Goal: Find specific page/section: Find specific page/section

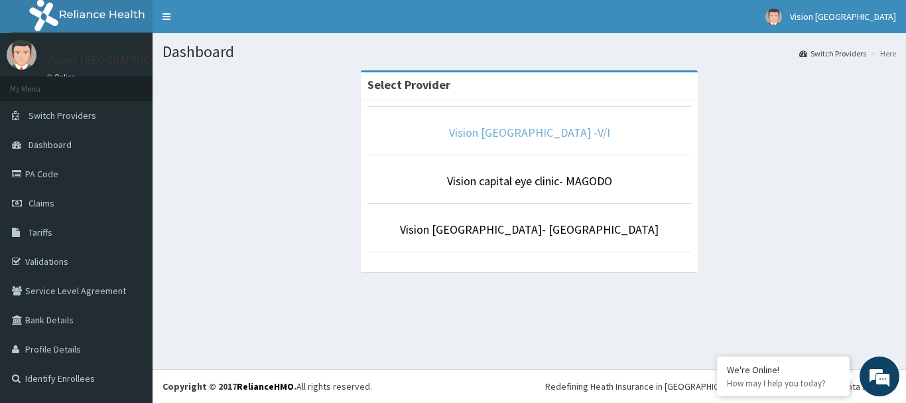
click at [524, 134] on link "Vision [GEOGRAPHIC_DATA] -V/I" at bounding box center [529, 132] width 161 height 15
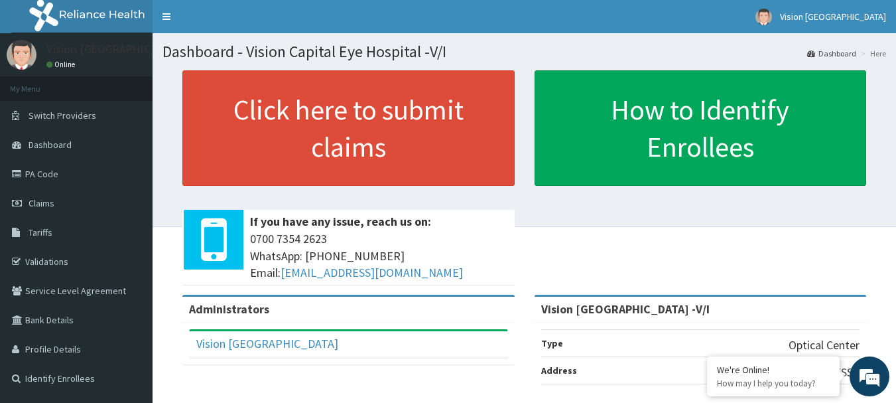
click at [542, 230] on div "Click here to submit claims If you have any issue, reach us on: [PHONE_NUMBER] …" at bounding box center [525, 182] width 724 height 224
click at [65, 116] on span "Switch Providers" at bounding box center [63, 115] width 68 height 12
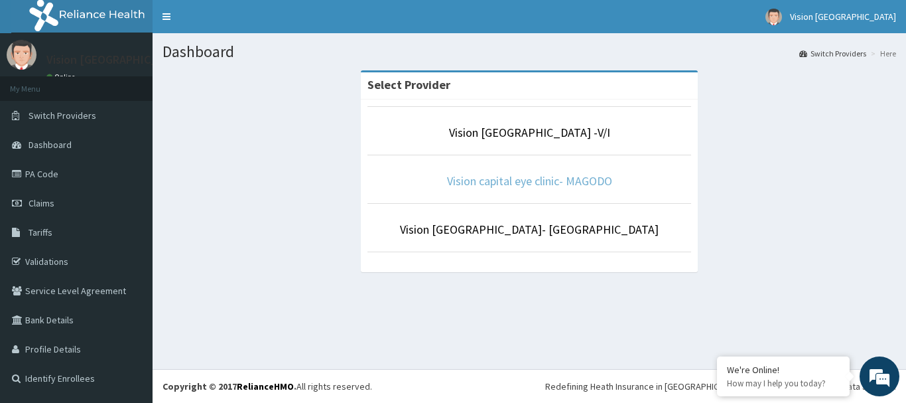
click at [518, 180] on link "Vision capital eye clinic- MAGODO" at bounding box center [529, 180] width 165 height 15
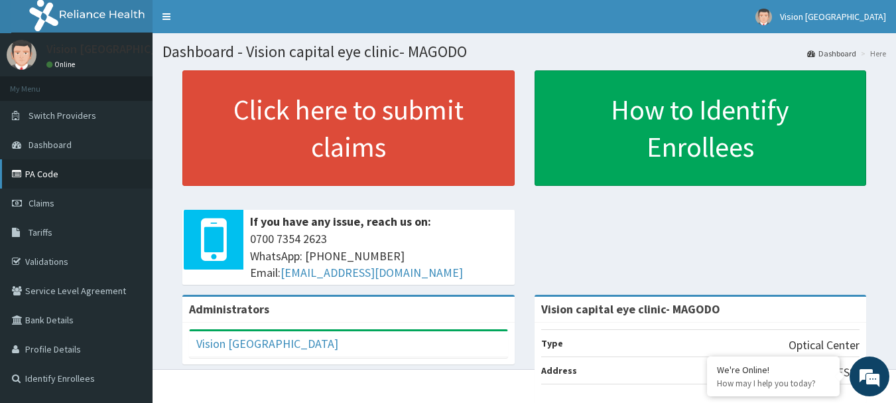
click at [37, 171] on link "PA Code" at bounding box center [76, 173] width 153 height 29
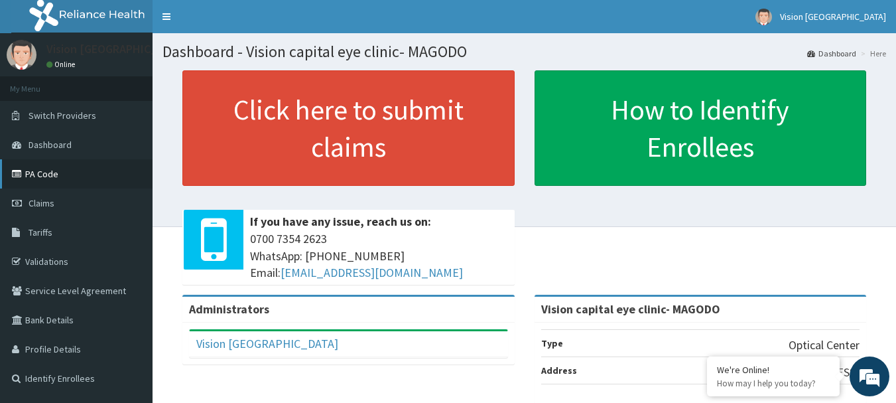
click at [61, 171] on link "PA Code" at bounding box center [76, 173] width 153 height 29
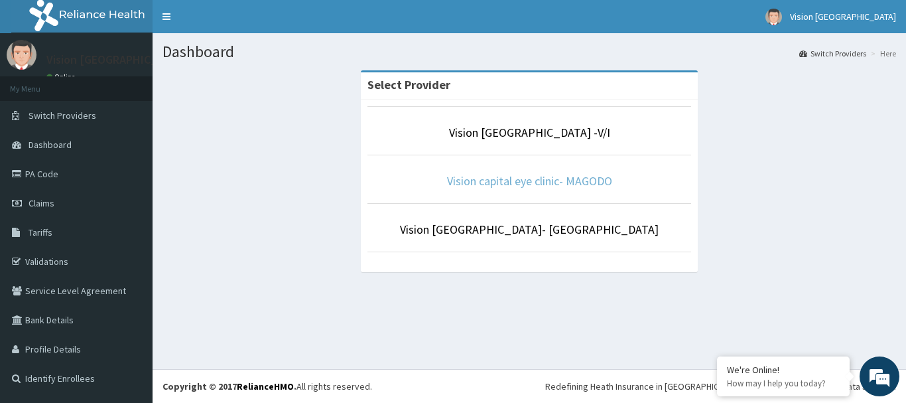
click at [533, 182] on link "Vision capital eye clinic- MAGODO" at bounding box center [529, 180] width 165 height 15
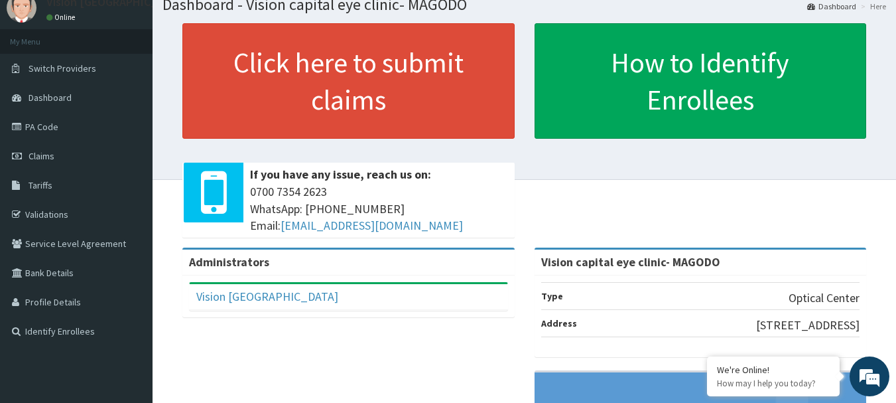
scroll to position [52, 0]
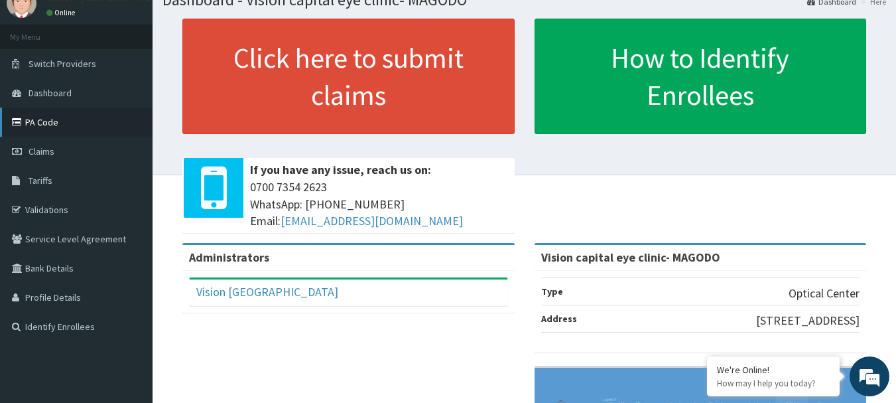
click at [36, 123] on link "PA Code" at bounding box center [76, 121] width 153 height 29
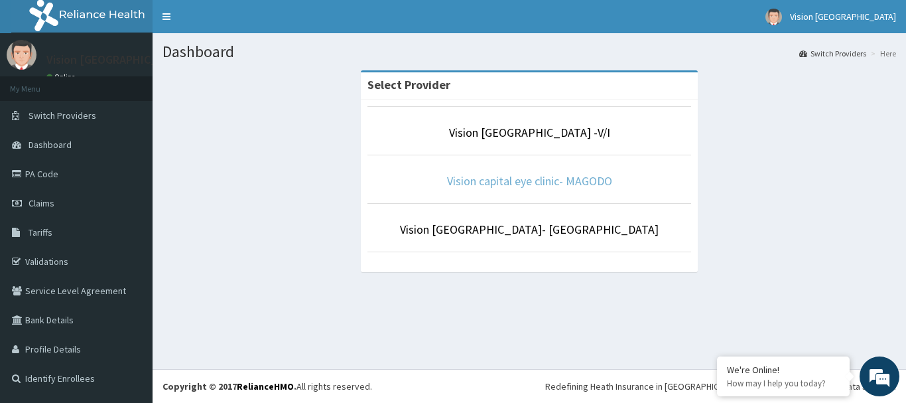
click at [510, 178] on link "Vision capital eye clinic- MAGODO" at bounding box center [529, 180] width 165 height 15
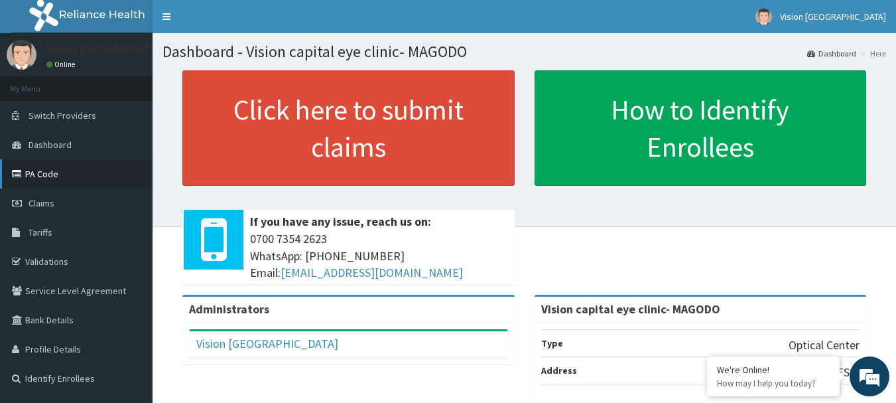
click at [47, 174] on link "PA Code" at bounding box center [76, 173] width 153 height 29
